Goal: Task Accomplishment & Management: Use online tool/utility

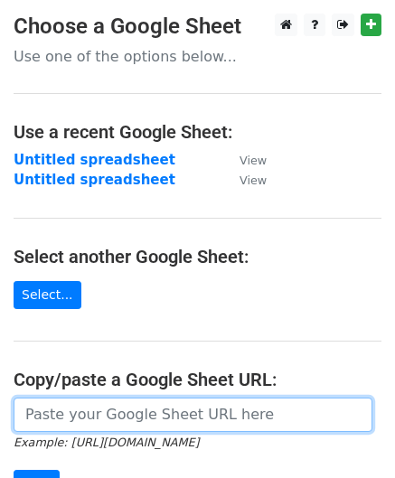
scroll to position [181, 0]
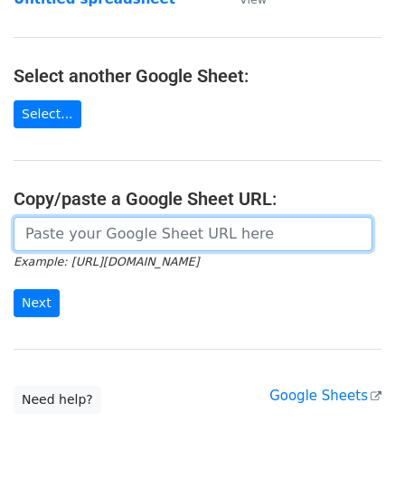
drag, startPoint x: 0, startPoint y: 0, endPoint x: 90, endPoint y: 236, distance: 252.6
click at [92, 236] on input "url" at bounding box center [193, 234] width 359 height 34
paste input "https://docs.google.com/spreadsheets/d/1bRSAEWKQ6FwrblUgOK5A92uX1rgrTzwFMcjCAt2…"
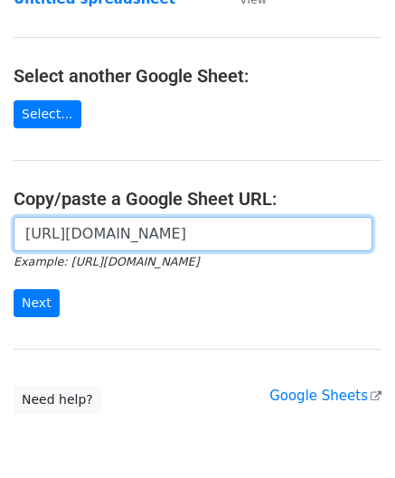
scroll to position [0, 401]
type input "https://docs.google.com/spreadsheets/d/1bRSAEWKQ6FwrblUgOK5A92uX1rgrTzwFMcjCAt2…"
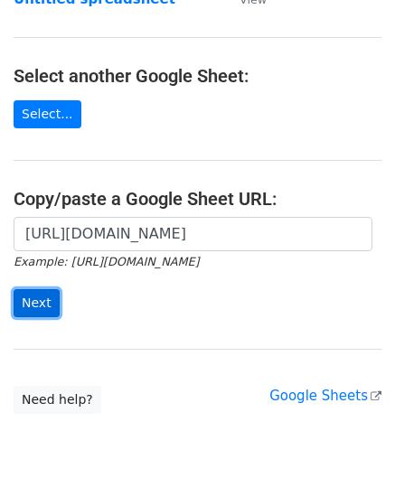
scroll to position [0, 0]
click at [23, 305] on input "Next" at bounding box center [37, 303] width 46 height 28
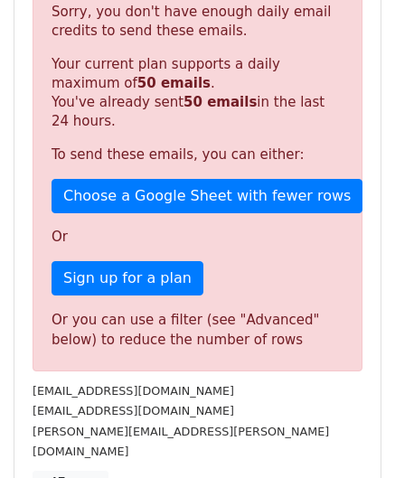
scroll to position [610, 0]
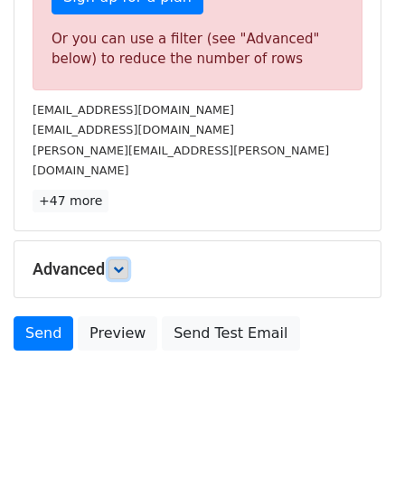
click at [121, 264] on icon at bounding box center [118, 269] width 11 height 11
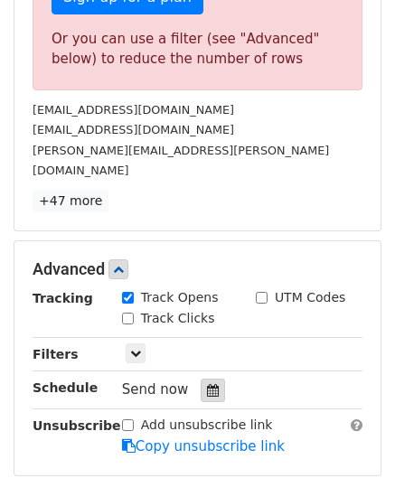
click at [207, 384] on icon at bounding box center [213, 390] width 12 height 13
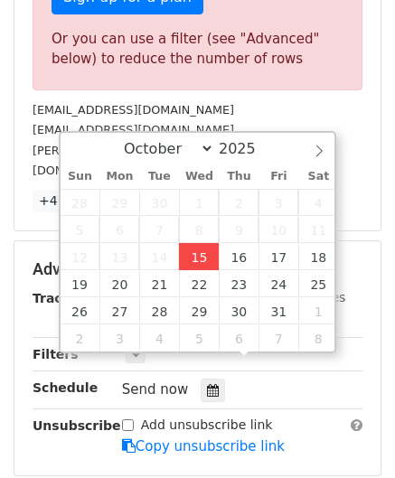
type input "[DATE] 12:00"
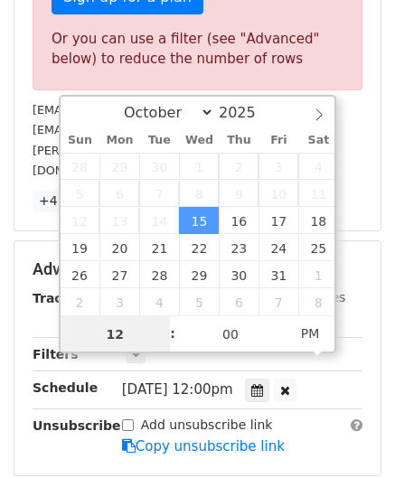
paste input "6"
type input "6"
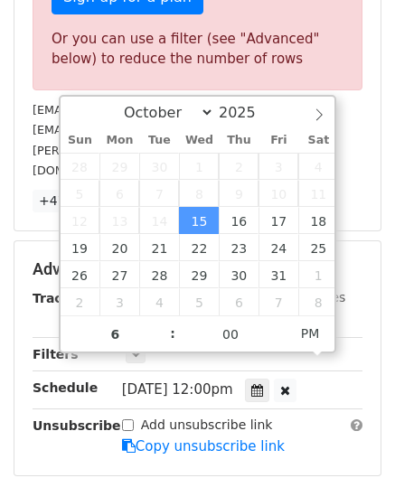
type input "[DATE] 18:00"
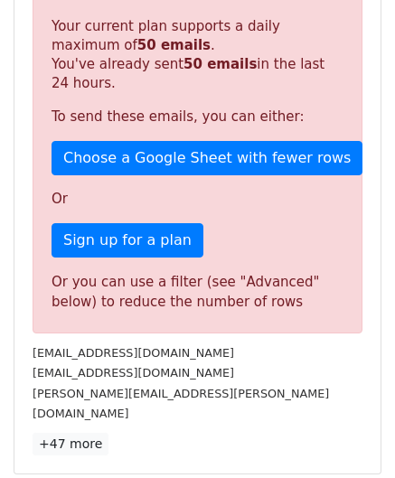
scroll to position [829, 0]
